Goal: Information Seeking & Learning: Find specific page/section

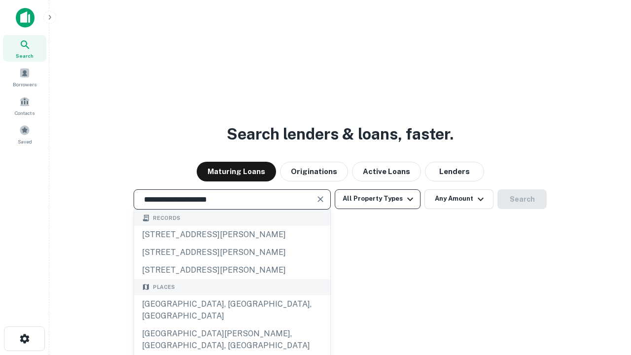
click at [232, 325] on div "[GEOGRAPHIC_DATA], [GEOGRAPHIC_DATA], [GEOGRAPHIC_DATA]" at bounding box center [232, 310] width 196 height 30
click at [378, 199] on button "All Property Types" at bounding box center [378, 199] width 86 height 20
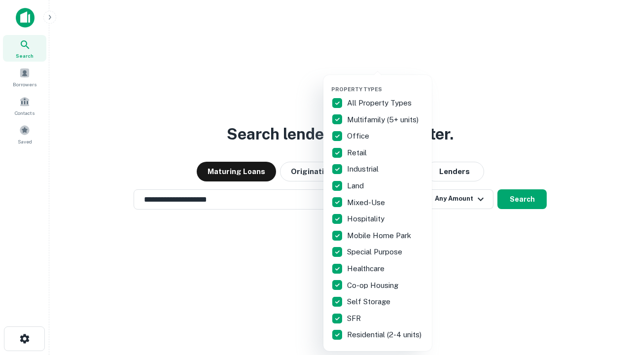
type input "**********"
click at [386, 83] on button "button" at bounding box center [385, 83] width 108 height 0
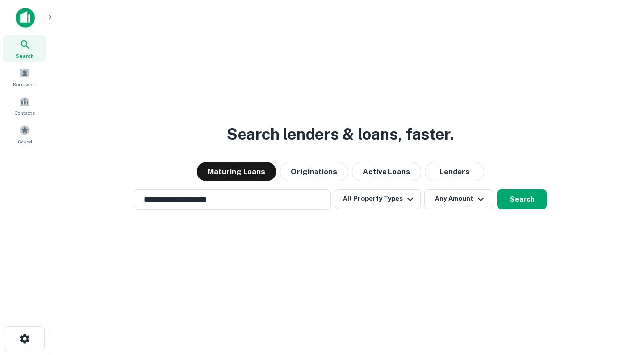
scroll to position [15, 0]
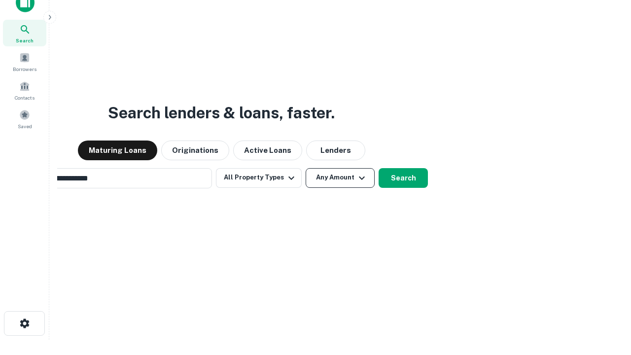
click at [306, 168] on button "Any Amount" at bounding box center [340, 178] width 69 height 20
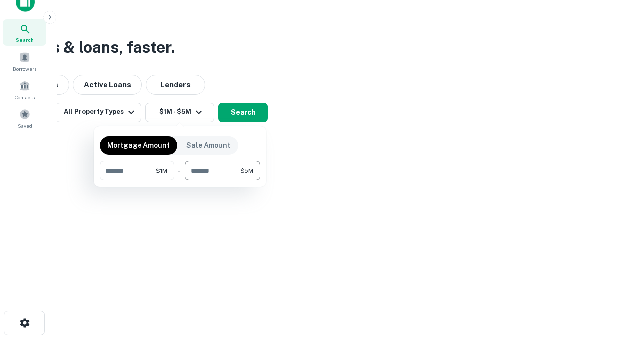
type input "*******"
click at [180, 180] on button "button" at bounding box center [180, 180] width 161 height 0
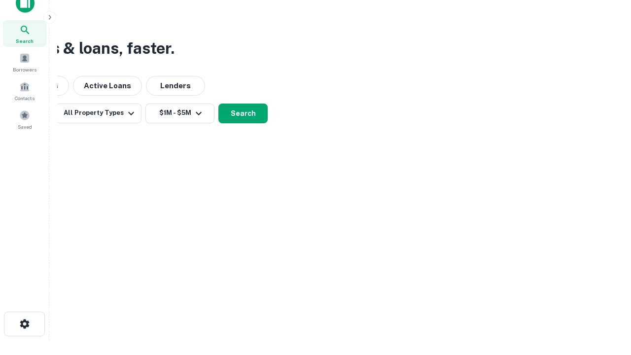
scroll to position [6, 182]
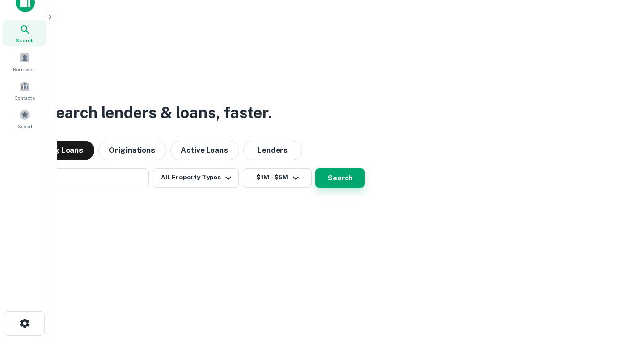
click at [316, 168] on button "Search" at bounding box center [340, 178] width 49 height 20
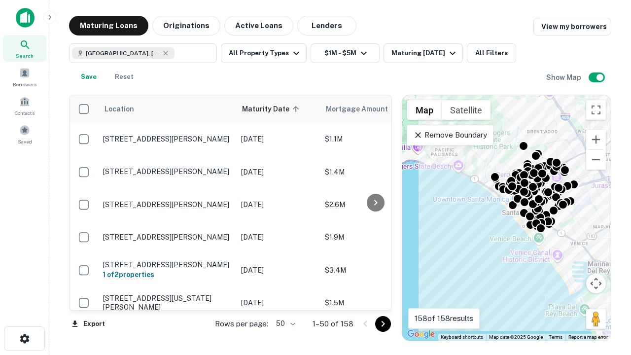
click at [284, 323] on body "Search Borrowers Contacts Saved Maturing Loans Originations Active Loans Lender…" at bounding box center [315, 177] width 631 height 355
click at [285, 299] on li "25" at bounding box center [284, 299] width 29 height 18
